Goal: Task Accomplishment & Management: Manage account settings

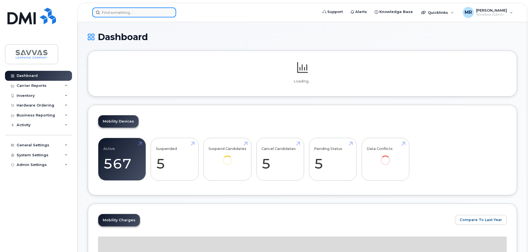
click at [135, 11] on input at bounding box center [134, 12] width 84 height 10
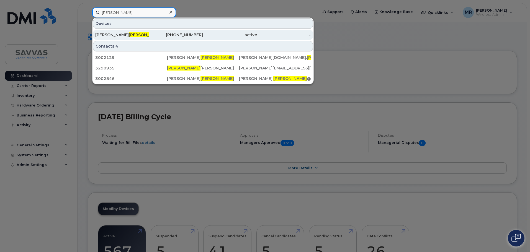
type input "henry"
click at [133, 35] on div "STACEY HENRY" at bounding box center [122, 35] width 54 height 6
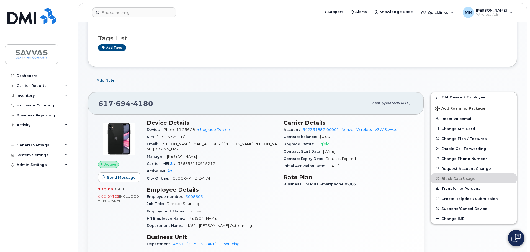
scroll to position [138, 0]
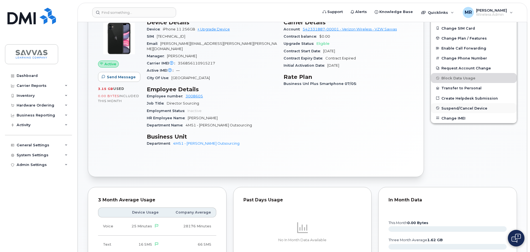
click at [459, 107] on span "Suspend/Cancel Device" at bounding box center [464, 108] width 46 height 4
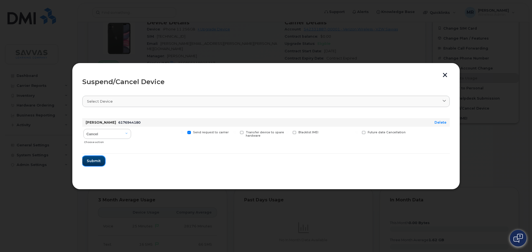
click at [95, 163] on span "Submit" at bounding box center [94, 160] width 14 height 5
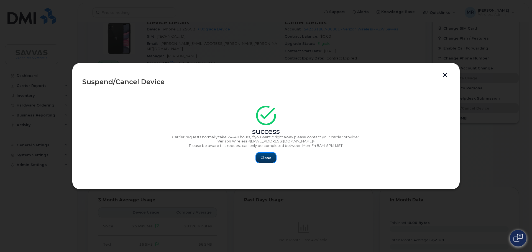
click at [267, 159] on span "Close" at bounding box center [265, 157] width 11 height 5
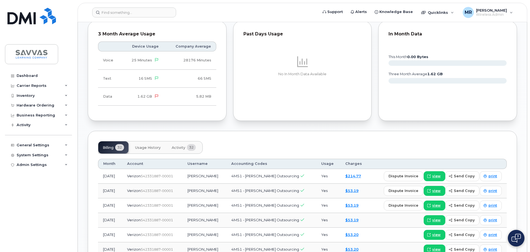
scroll to position [332, 0]
